Goal: Task Accomplishment & Management: Use online tool/utility

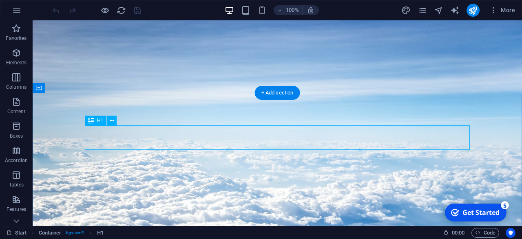
scroll to position [212, 0]
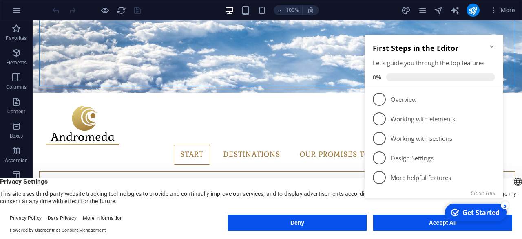
click at [424, 221] on div "checkmark Get Started 5 First Steps in the Editor Let's guide you through the t…" at bounding box center [435, 126] width 148 height 198
click at [426, 224] on div "checkmark Get Started 5 First Steps in the Editor Let's guide you through the t…" at bounding box center [435, 126] width 148 height 198
click at [466, 211] on div "Get Started" at bounding box center [480, 212] width 37 height 9
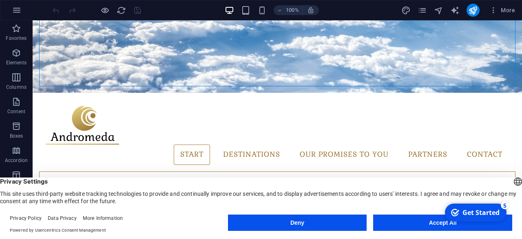
click at [466, 211] on div "Get Started" at bounding box center [480, 212] width 37 height 9
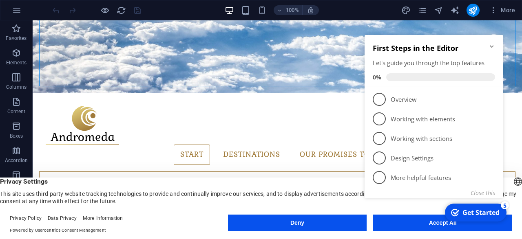
click at [466, 211] on div "Get Started" at bounding box center [480, 212] width 37 height 9
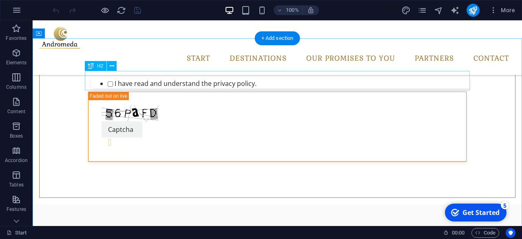
scroll to position [239, 0]
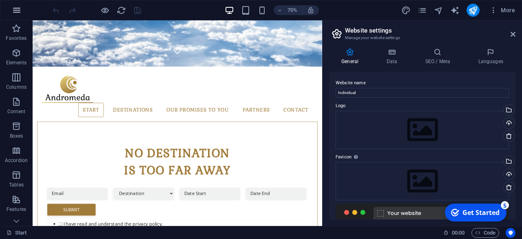
click at [18, 13] on icon "button" at bounding box center [17, 10] width 10 height 10
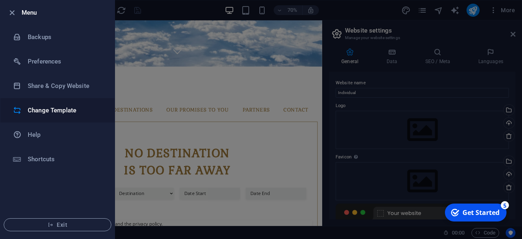
click at [66, 110] on h6 "Change Template" at bounding box center [65, 111] width 75 height 10
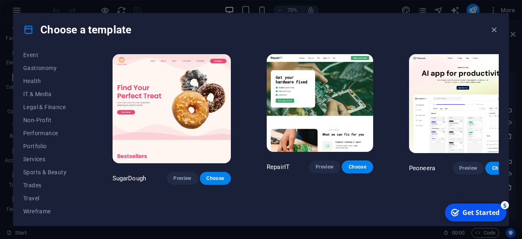
scroll to position [162, 0]
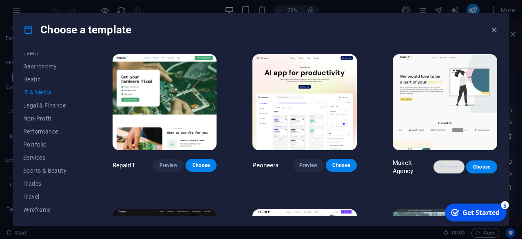
click at [456, 167] on span "Preview" at bounding box center [449, 167] width 18 height 7
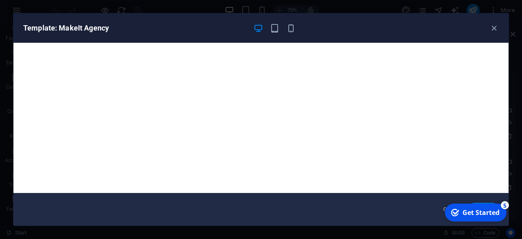
scroll to position [2, 0]
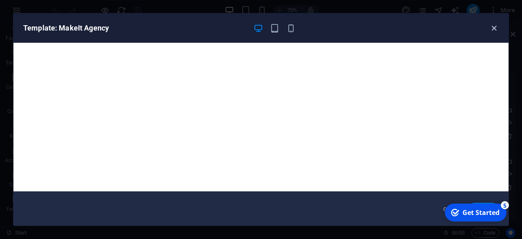
click at [495, 28] on icon "button" at bounding box center [493, 28] width 9 height 9
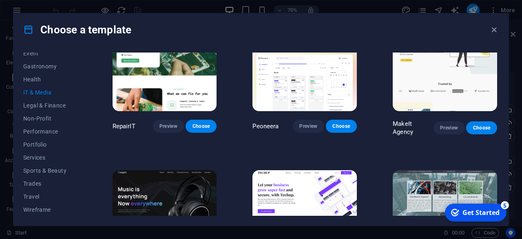
scroll to position [117, 0]
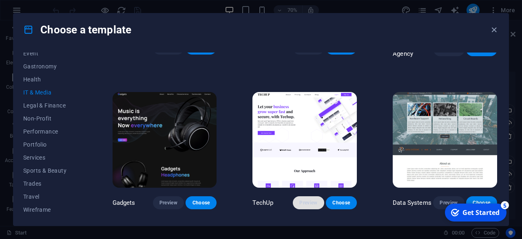
click at [303, 200] on button "Preview" at bounding box center [308, 203] width 31 height 13
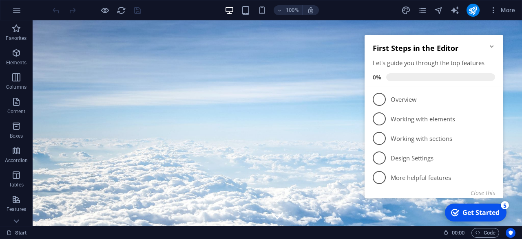
click at [490, 45] on icon "Minimize checklist" at bounding box center [491, 46] width 7 height 7
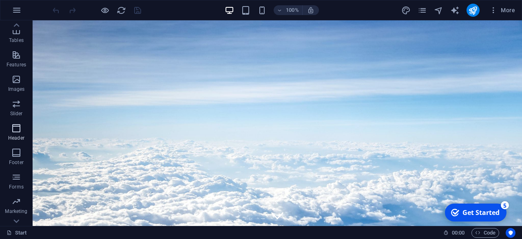
scroll to position [157, 0]
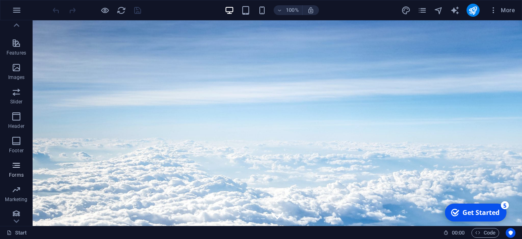
click at [14, 163] on icon "button" at bounding box center [16, 166] width 10 height 10
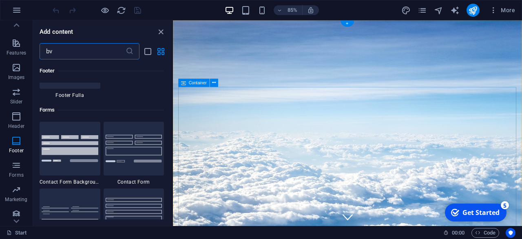
scroll to position [0, 0]
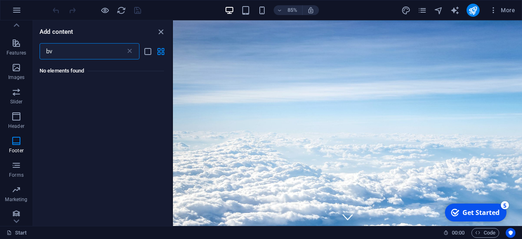
type input "bv"
